Goal: Find specific page/section: Find specific page/section

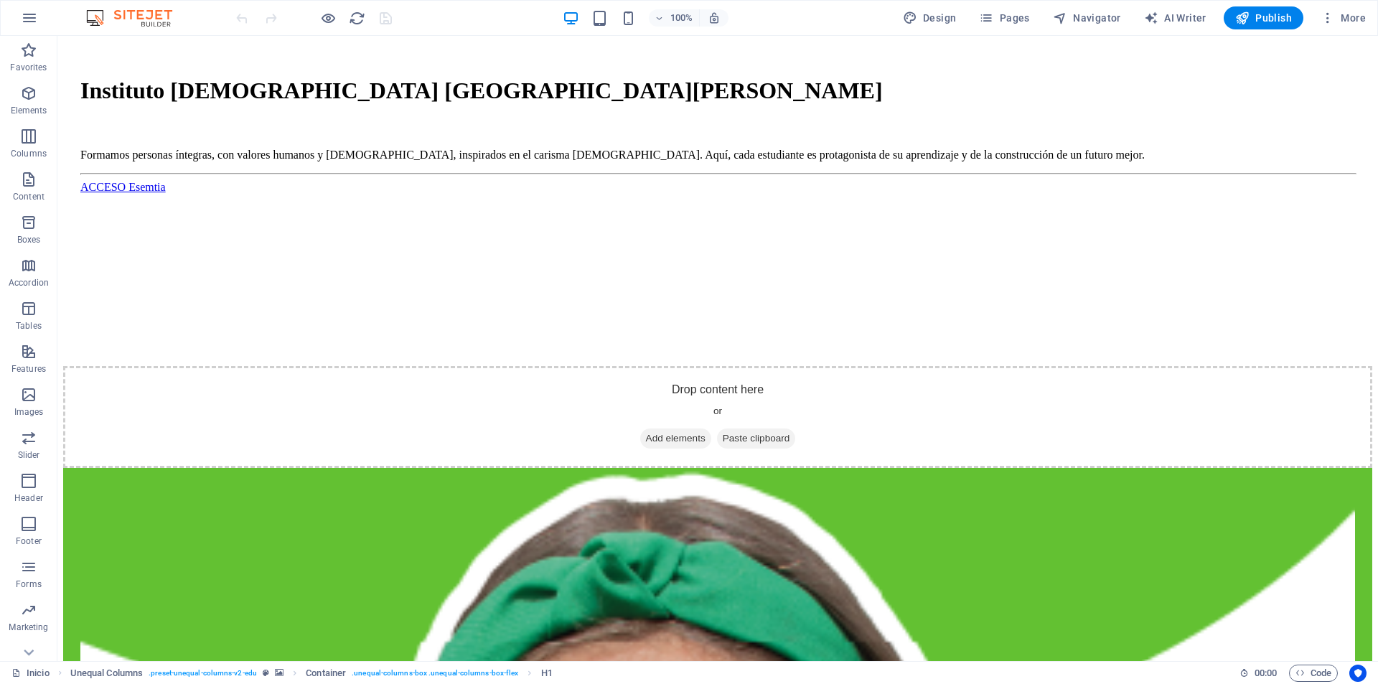
scroll to position [1005, 0]
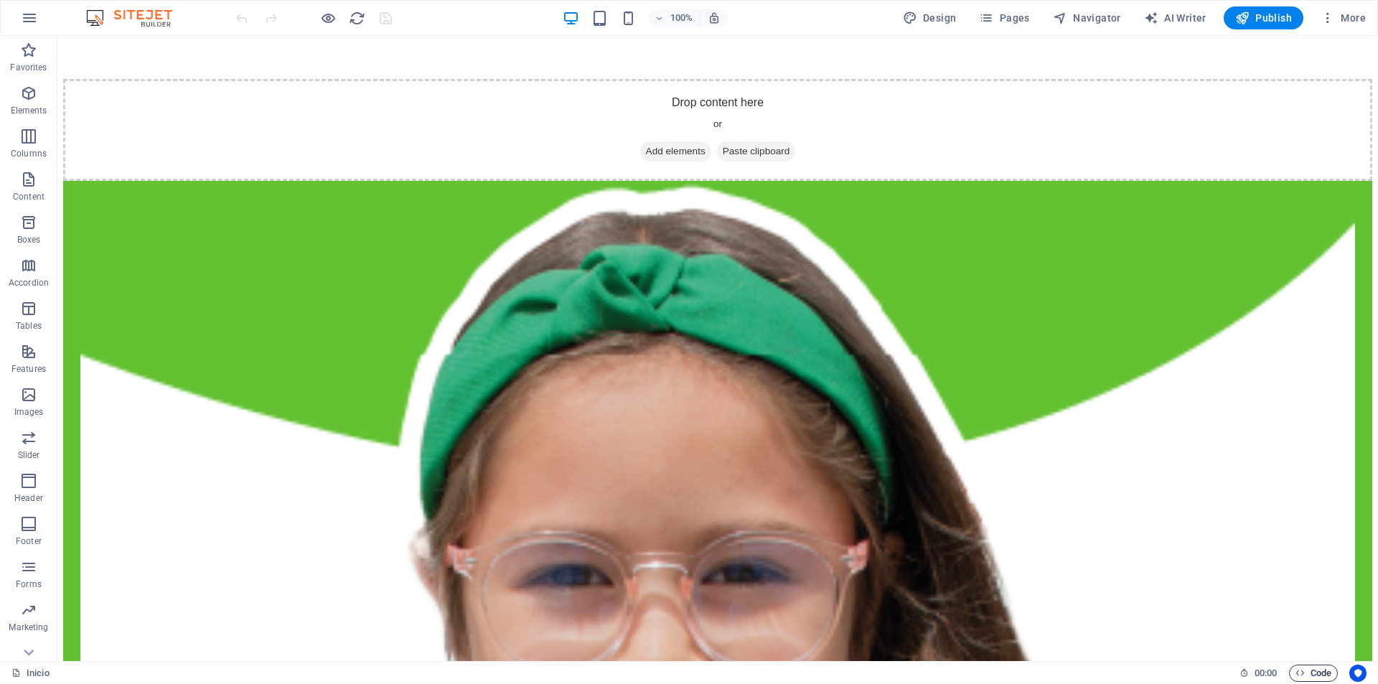
click at [1308, 672] on span "Code" at bounding box center [1313, 673] width 36 height 17
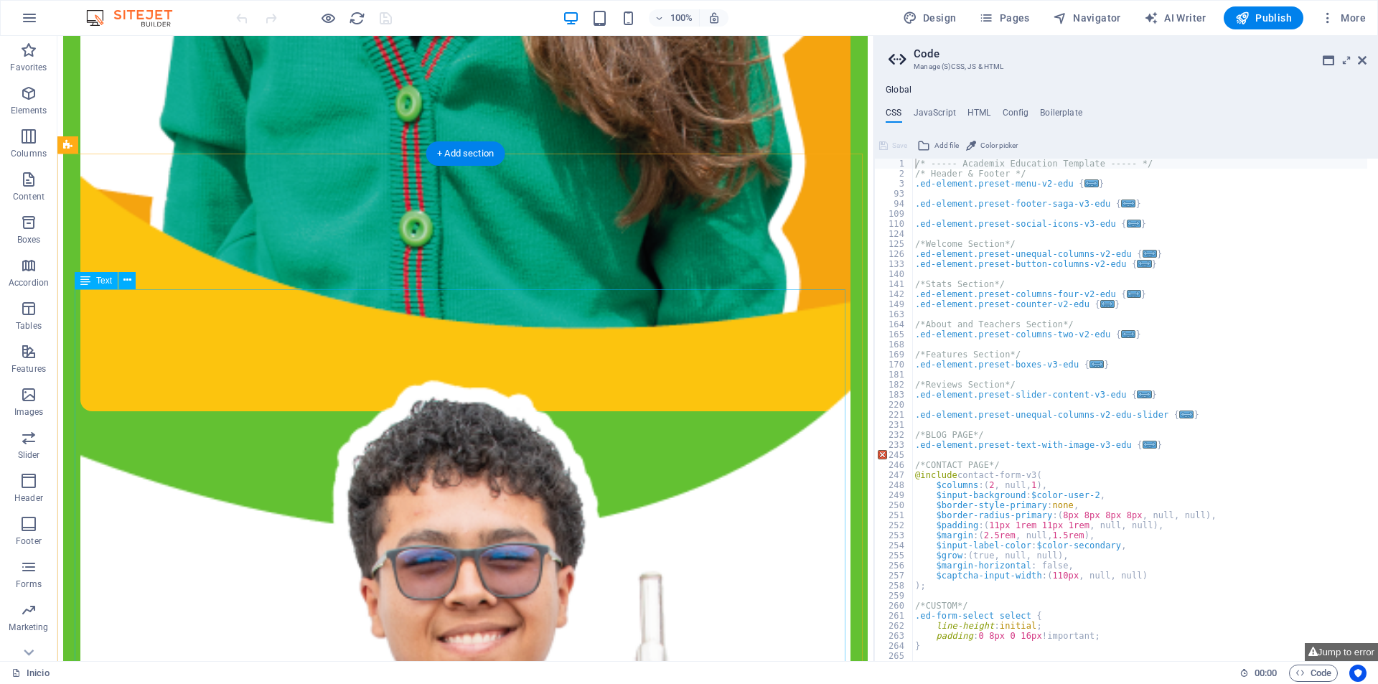
scroll to position [2009, 0]
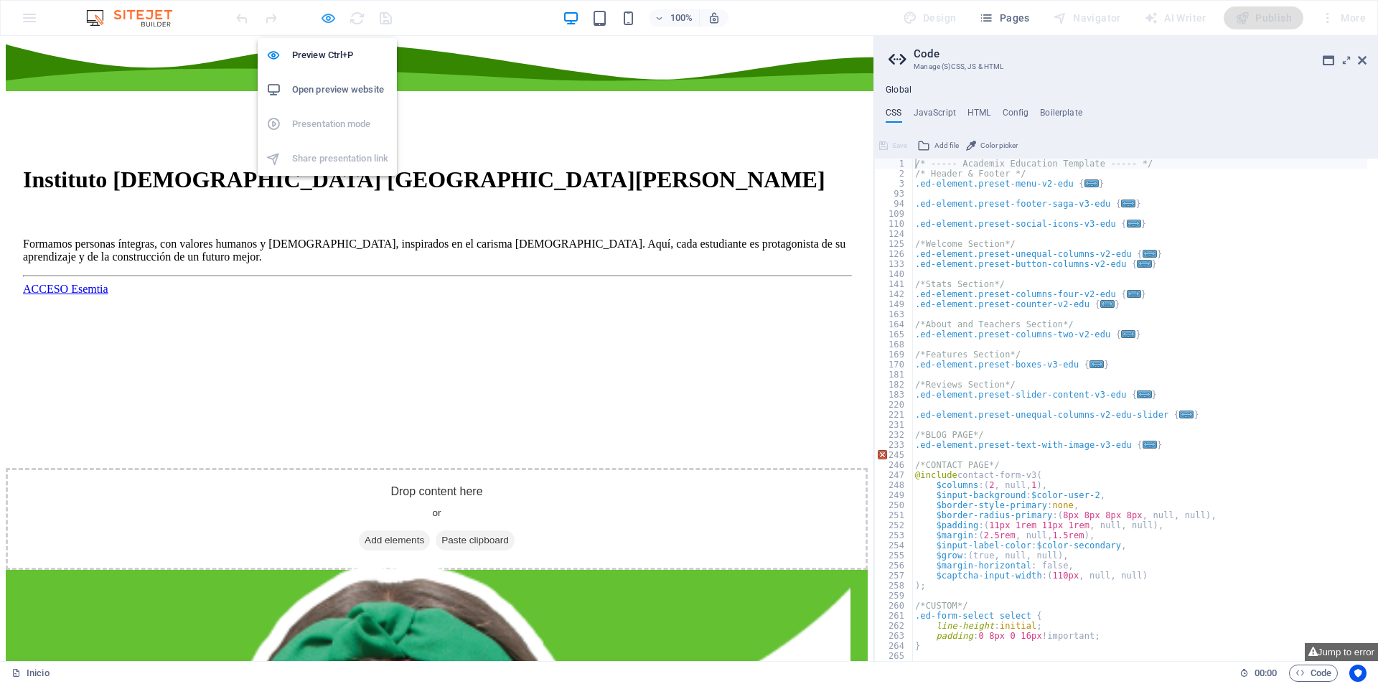
scroll to position [693, 0]
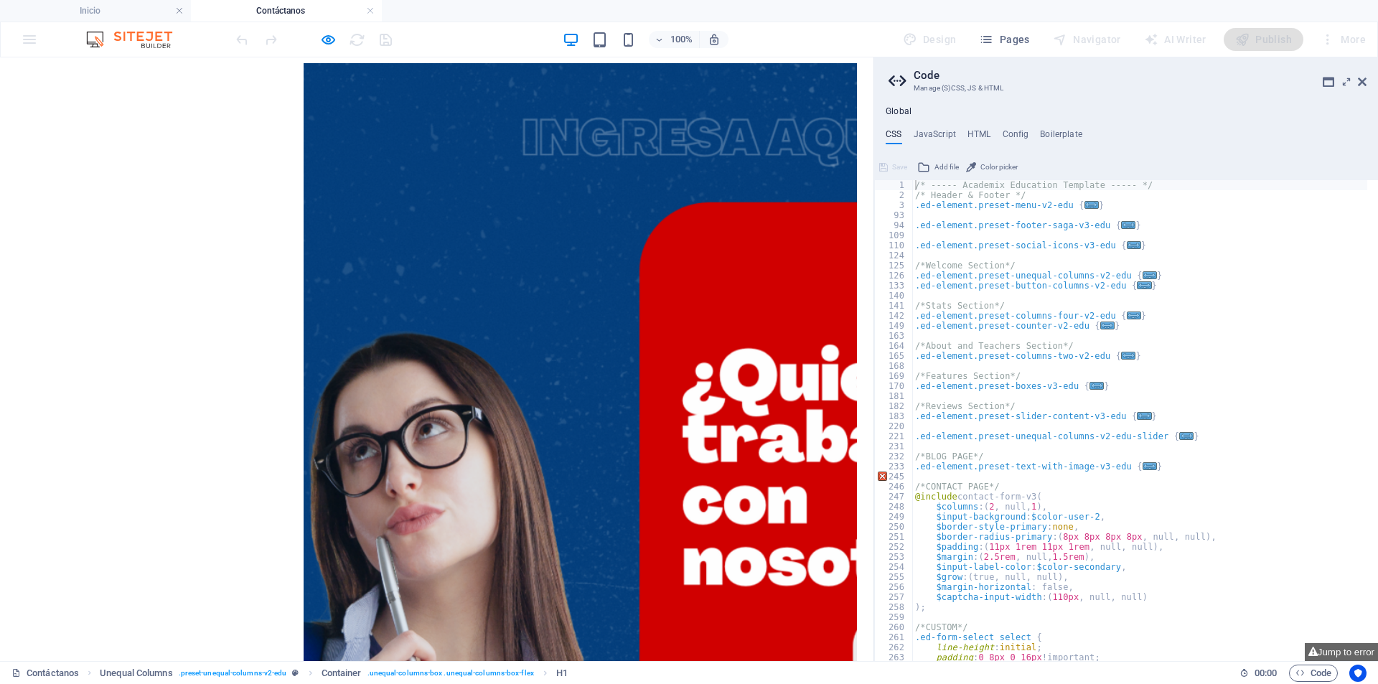
scroll to position [0, 0]
click at [625, 217] on div "×" at bounding box center [431, 617] width 851 height 1109
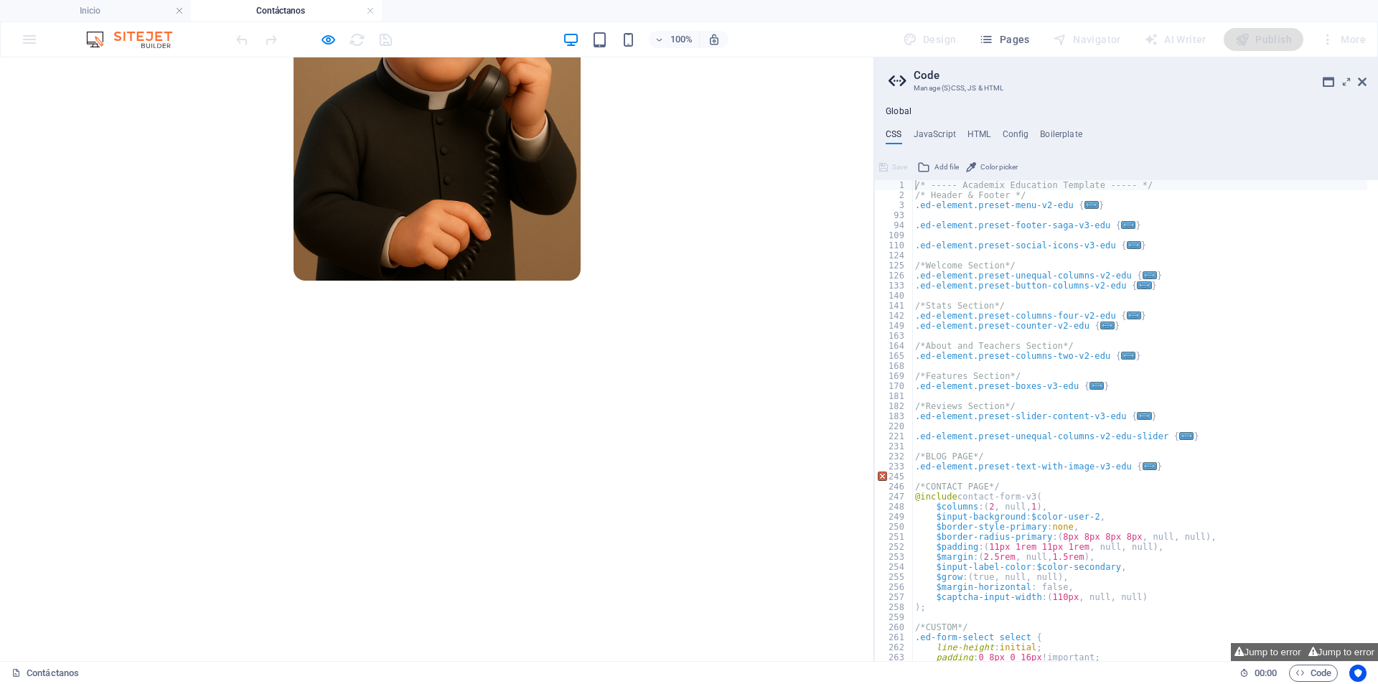
scroll to position [670, 0]
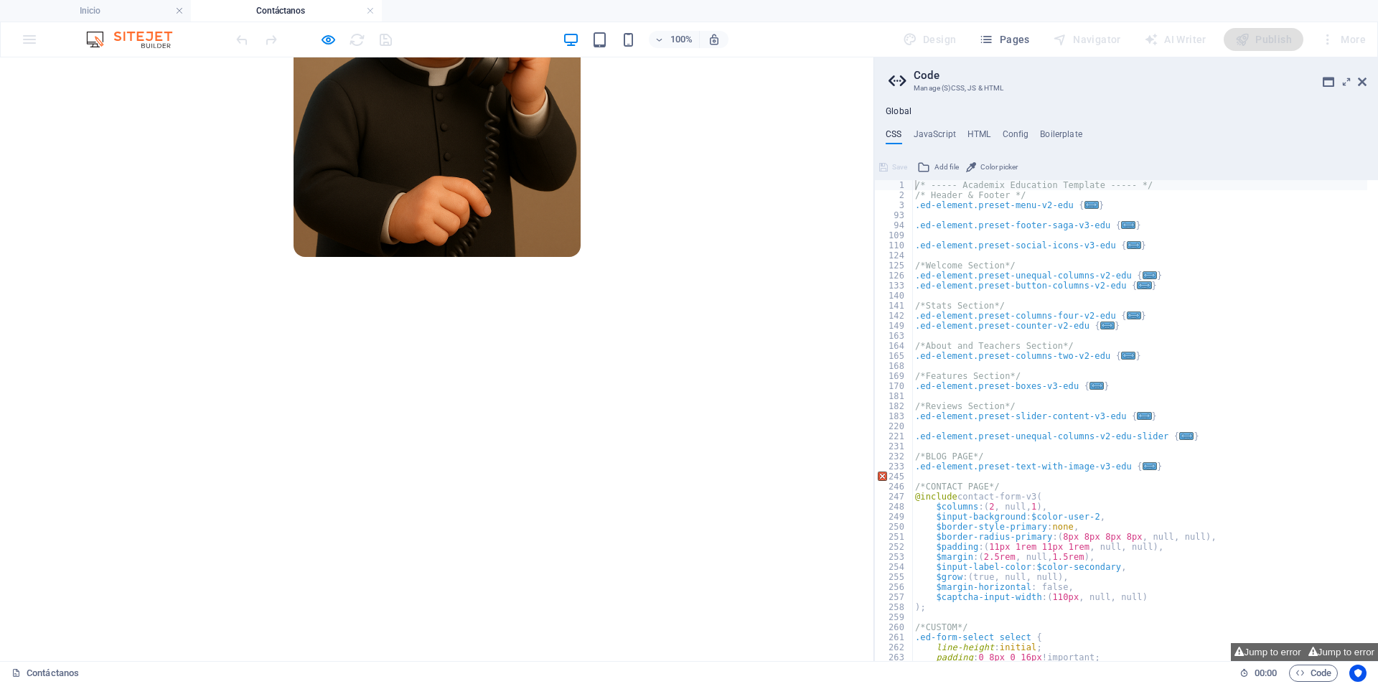
click at [0, 0] on aside "Code Manage (S)CSS, JS & HTML Global CSS JavaScript HTML Config Boilerplate /* …" at bounding box center [0, 0] width 0 height 0
click at [858, 317] on figure at bounding box center [437, 534] width 862 height 434
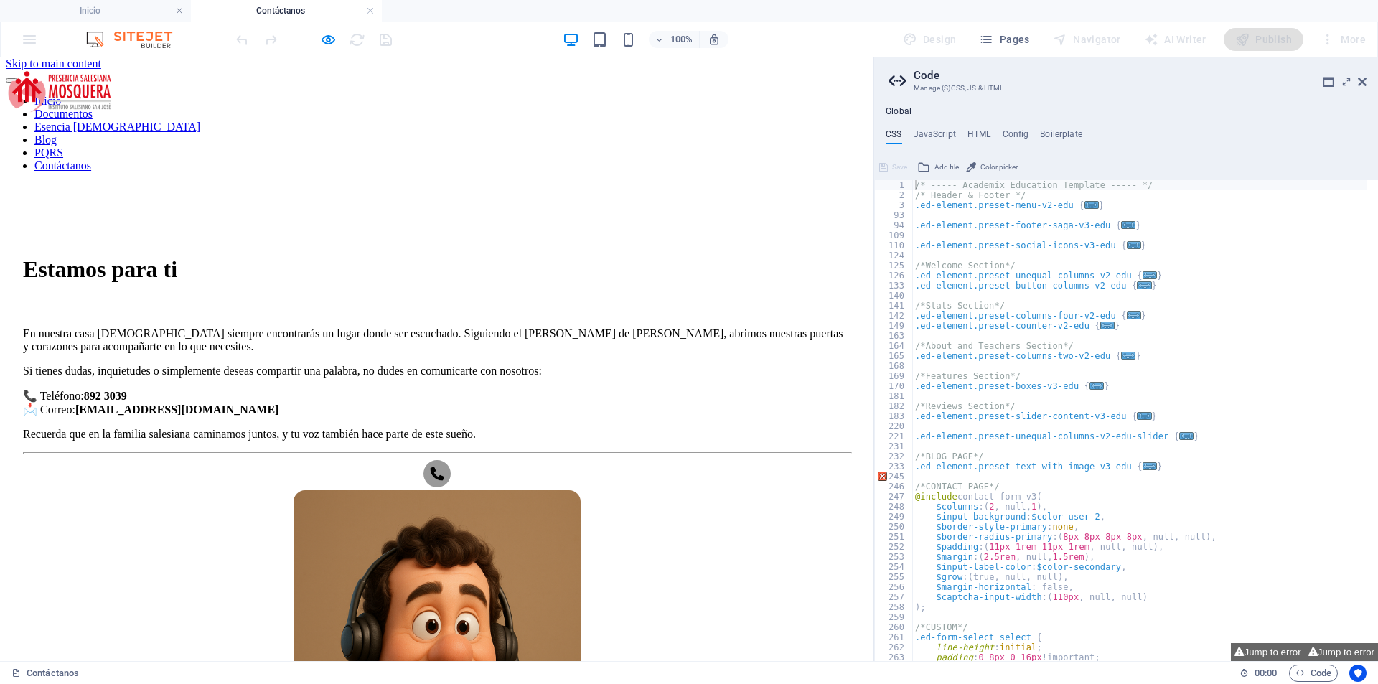
scroll to position [0, 0]
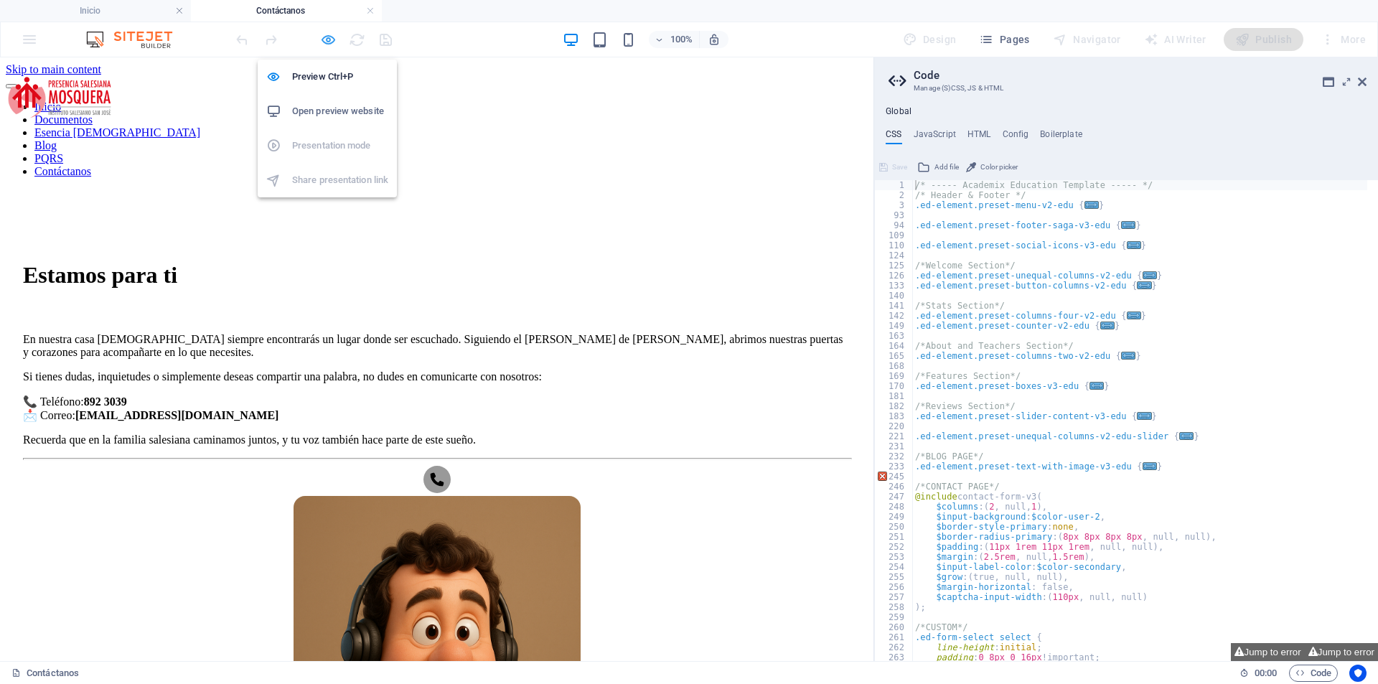
click at [331, 35] on icon "button" at bounding box center [328, 40] width 17 height 17
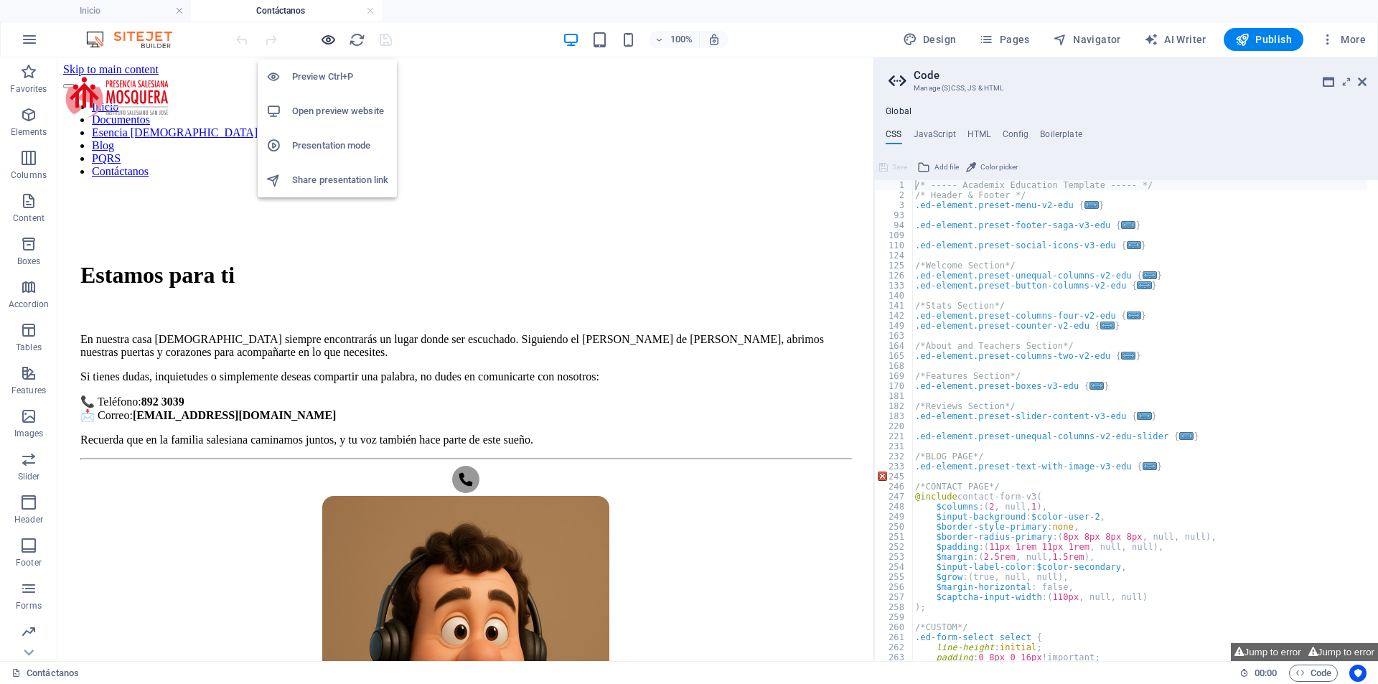
click at [332, 39] on icon "button" at bounding box center [328, 40] width 17 height 17
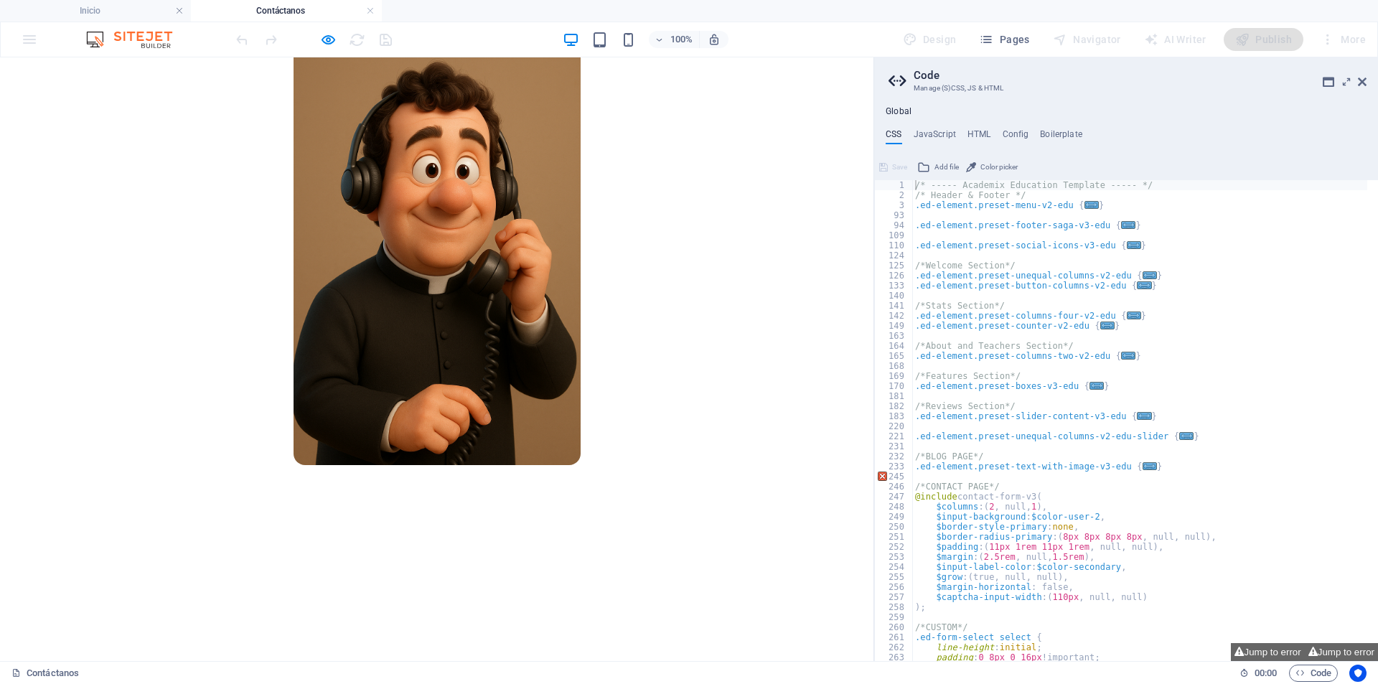
scroll to position [287, 0]
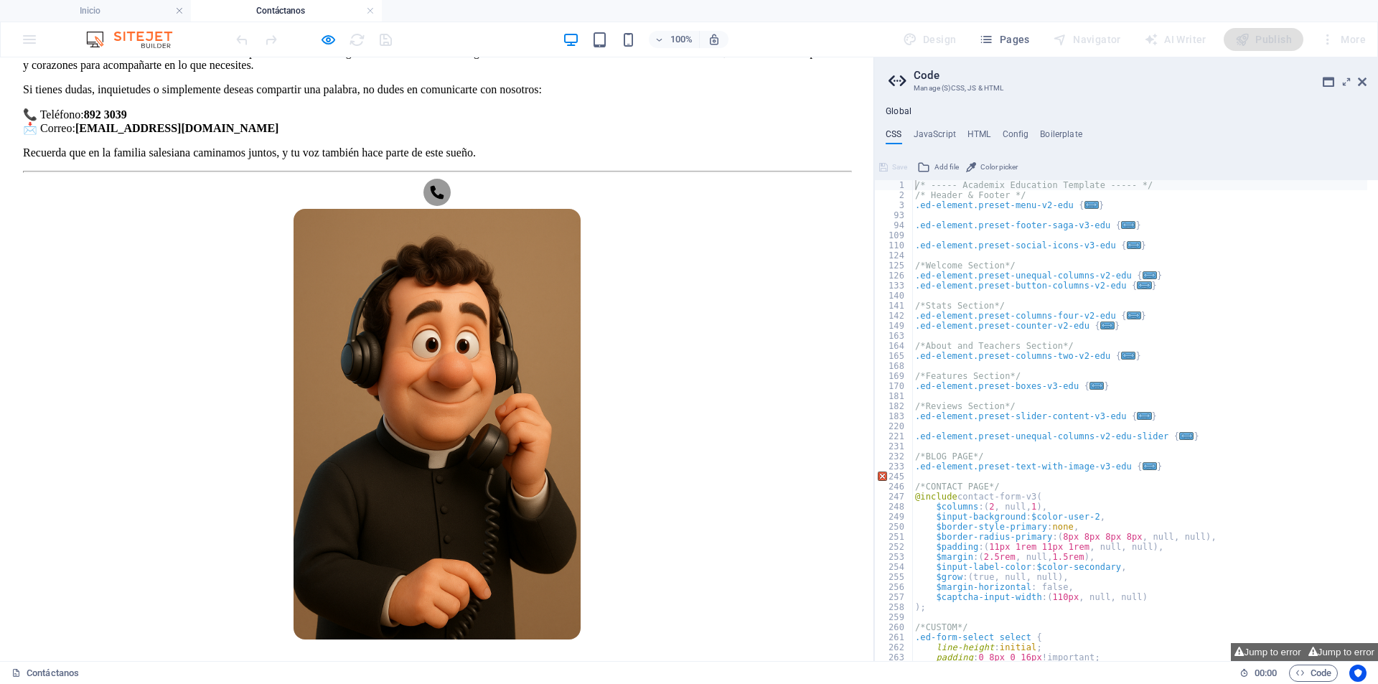
click at [315, 37] on div at bounding box center [313, 39] width 161 height 23
click at [340, 39] on div at bounding box center [313, 39] width 161 height 23
click at [314, 50] on div "Preview Ctrl+P Open preview website Presentation mode Share presentation link" at bounding box center [327, 122] width 139 height 149
click at [339, 44] on div at bounding box center [313, 39] width 161 height 23
click at [327, 43] on icon "button" at bounding box center [328, 40] width 17 height 17
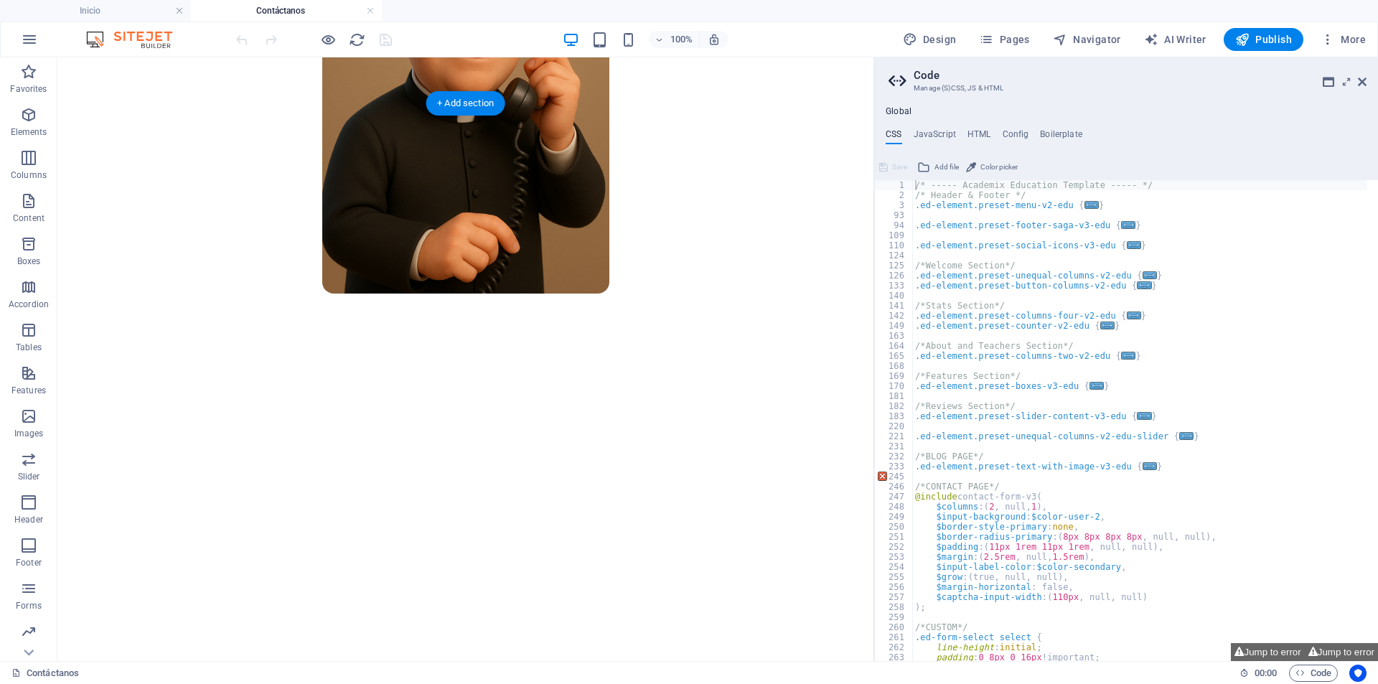
scroll to position [646, 0]
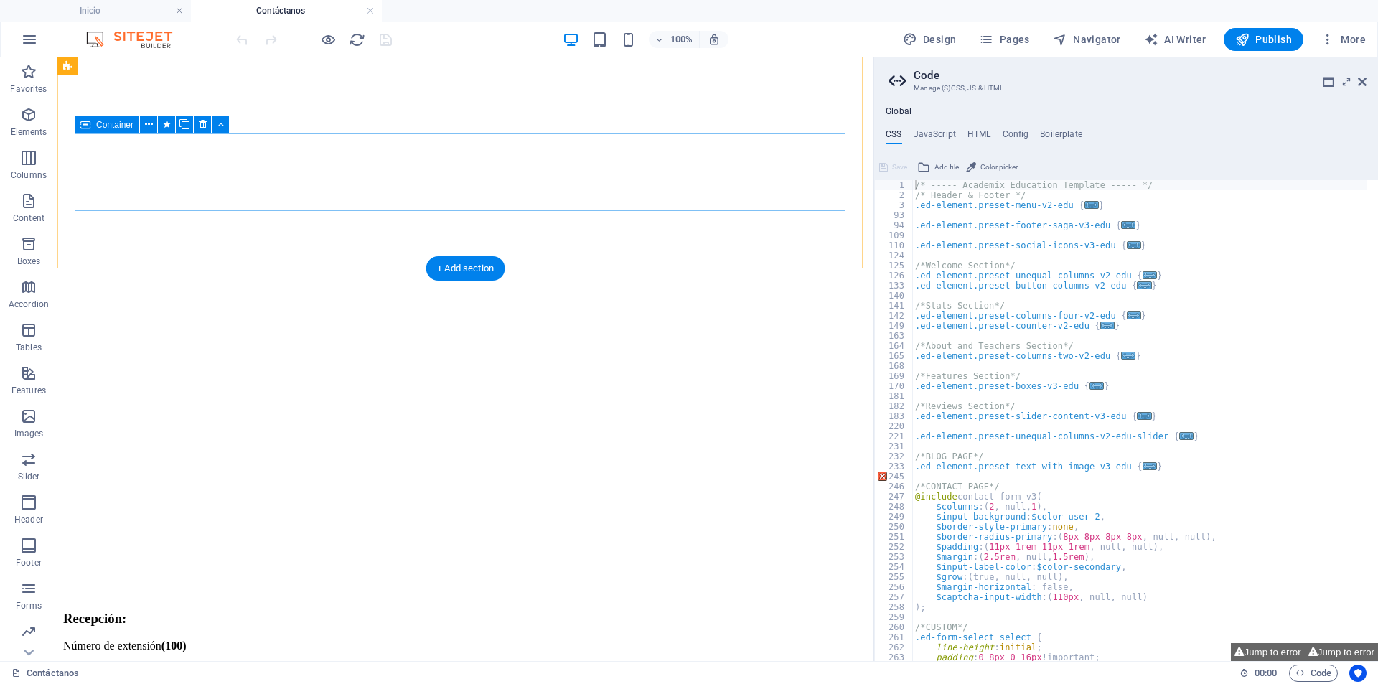
scroll to position [1220, 0]
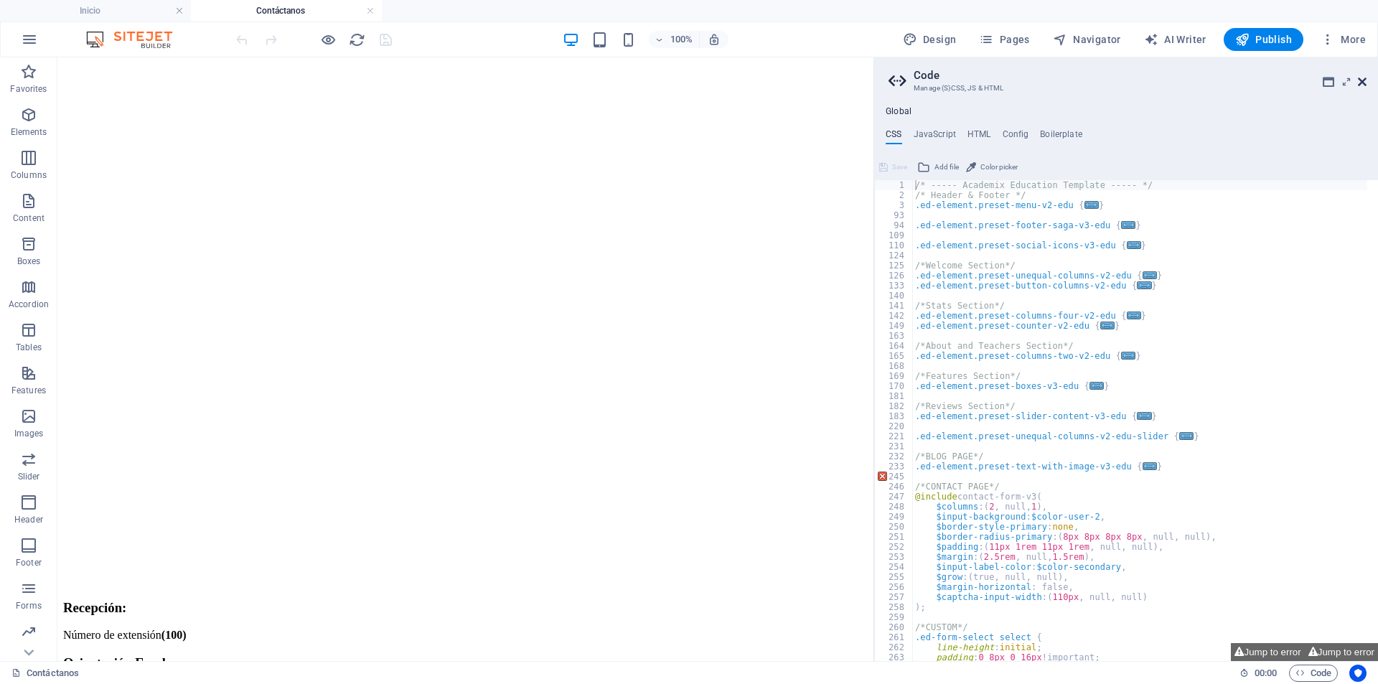
click at [0, 0] on icon at bounding box center [0, 0] width 0 height 0
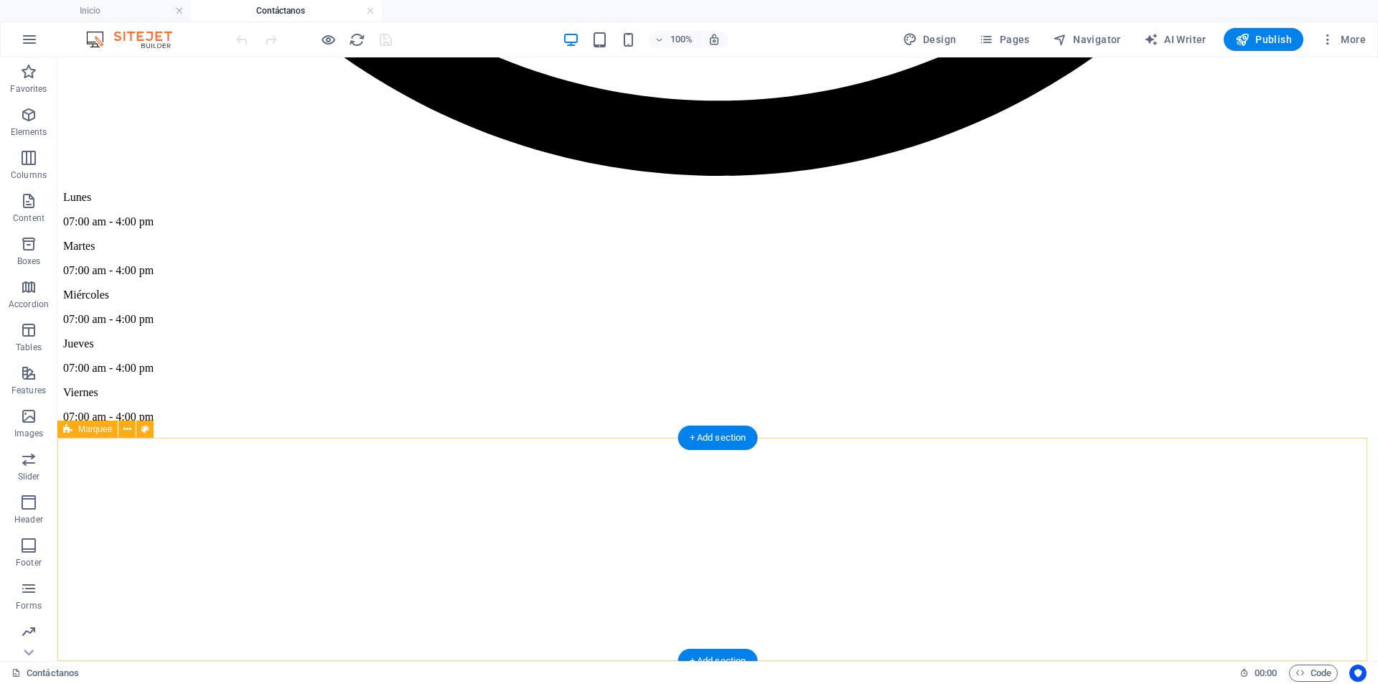
scroll to position [3385, 0]
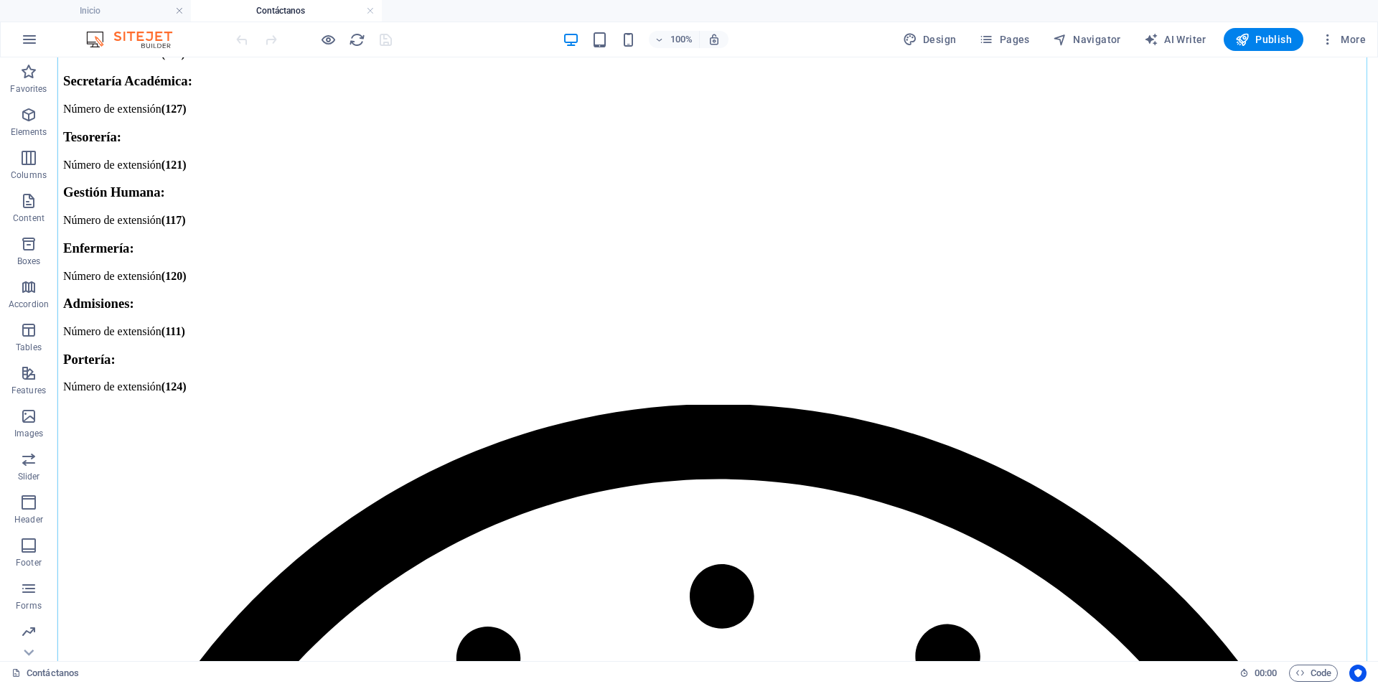
scroll to position [1866, 0]
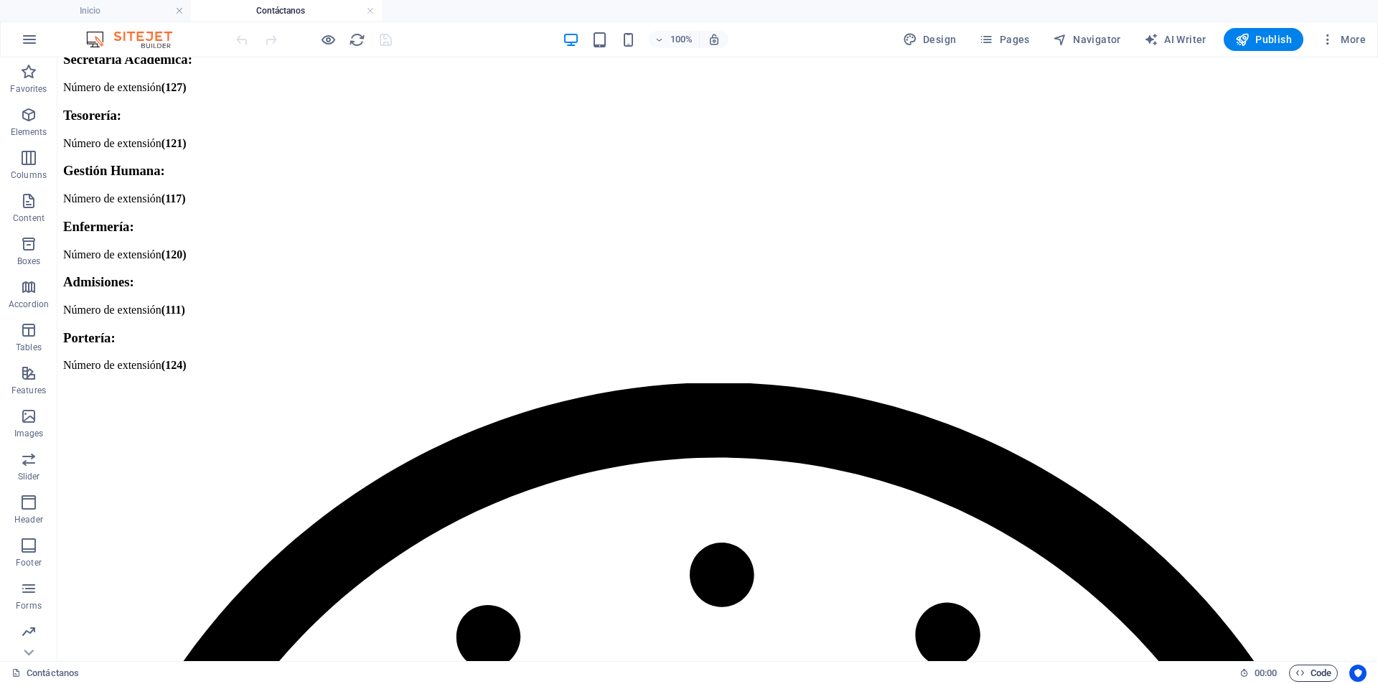
click at [1310, 667] on span "Code" at bounding box center [1313, 673] width 36 height 17
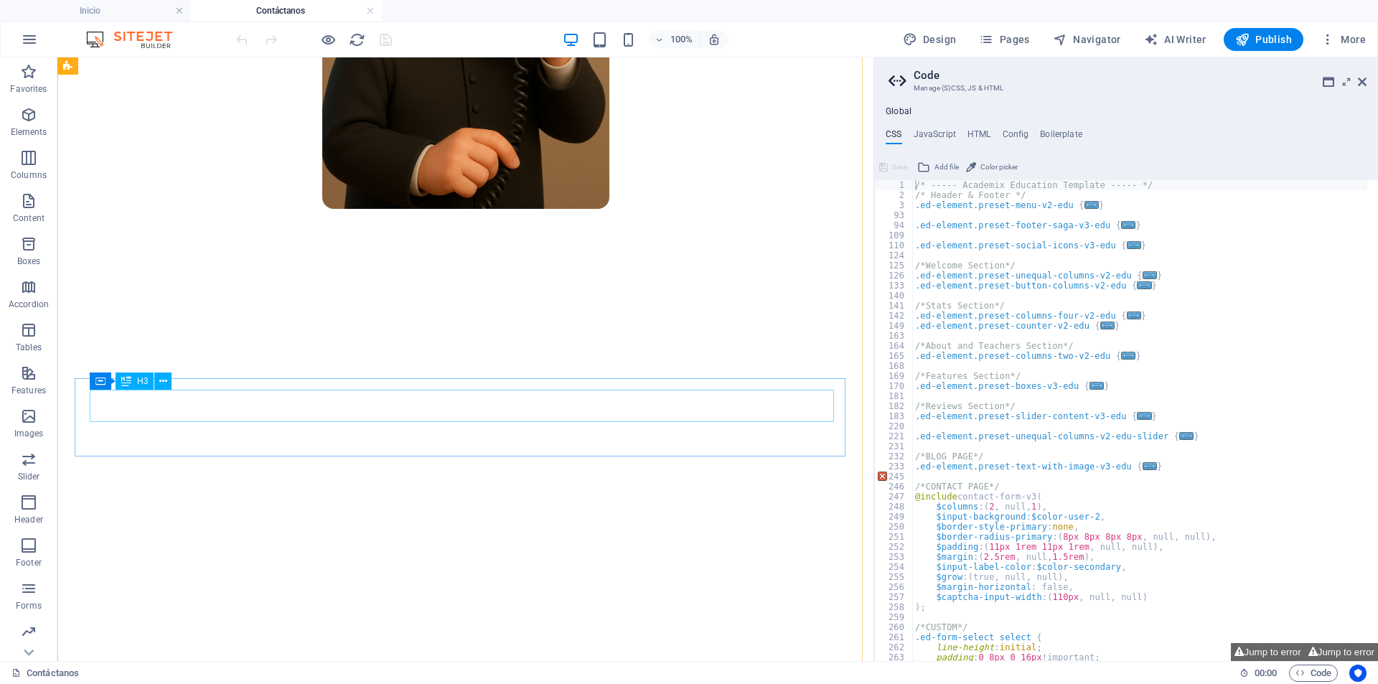
scroll to position [502, 0]
